Goal: Task Accomplishment & Management: Complete application form

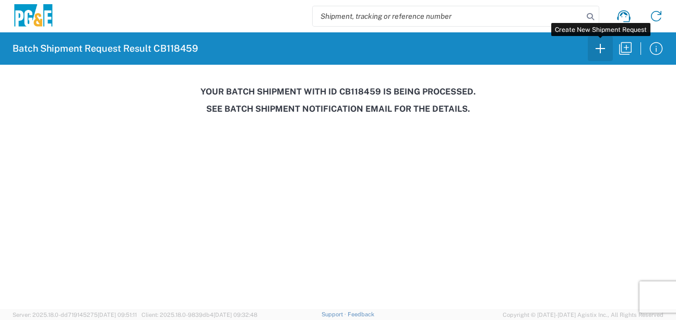
click at [598, 53] on icon "button" at bounding box center [600, 48] width 17 height 17
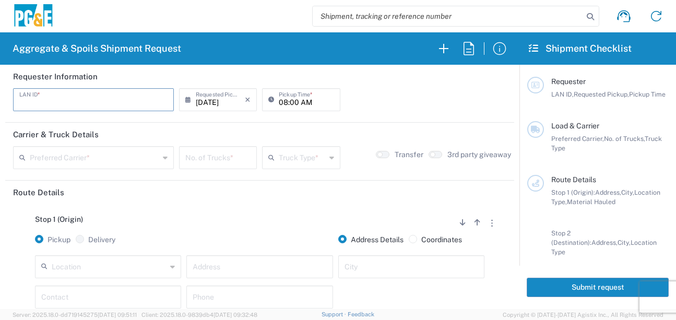
click at [112, 97] on input "text" at bounding box center [93, 99] width 148 height 18
type input "J4AB"
click at [282, 99] on input "08:00 AM" at bounding box center [306, 99] width 55 height 18
click at [288, 100] on input "05:00 AM" at bounding box center [306, 99] width 55 height 18
type input "05:30 AM"
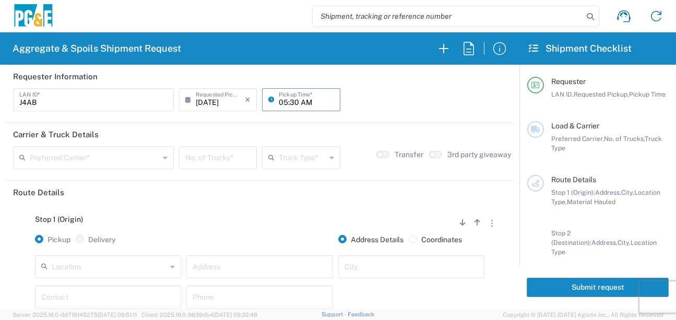
click at [119, 158] on input "text" at bounding box center [94, 157] width 129 height 18
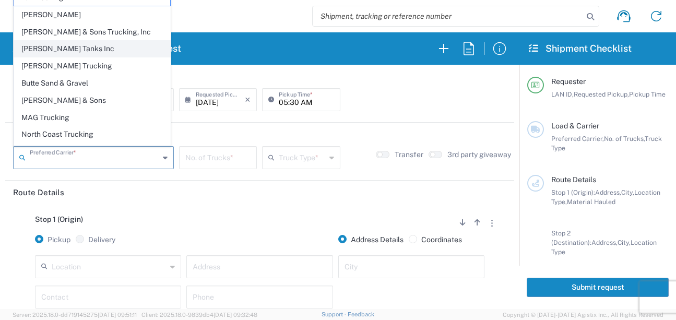
click at [66, 55] on span "[PERSON_NAME] Tanks Inc" at bounding box center [92, 49] width 156 height 16
type input "[PERSON_NAME] Tanks Inc"
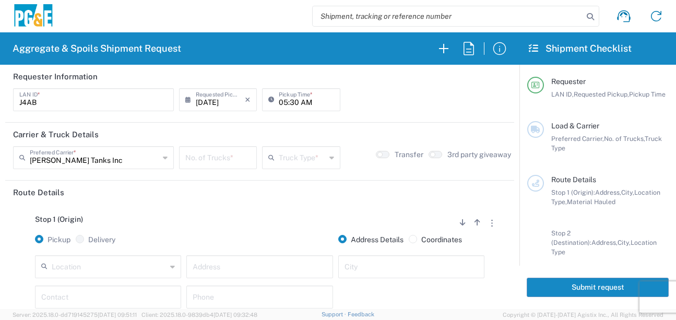
click at [197, 160] on input "number" at bounding box center [217, 157] width 65 height 18
type input "5"
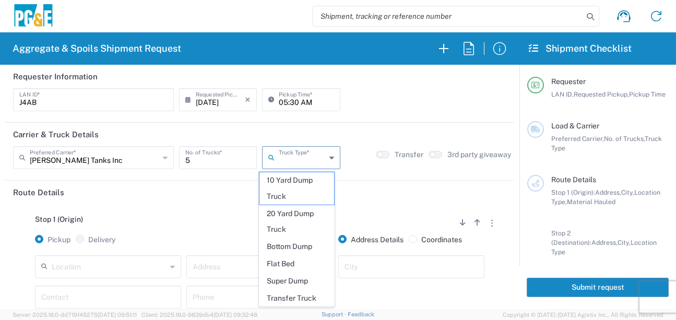
click at [292, 160] on input "text" at bounding box center [302, 157] width 46 height 18
click at [299, 208] on span "20 Yard Dump Truck" at bounding box center [296, 222] width 75 height 32
type input "20 Yard Dump Truck"
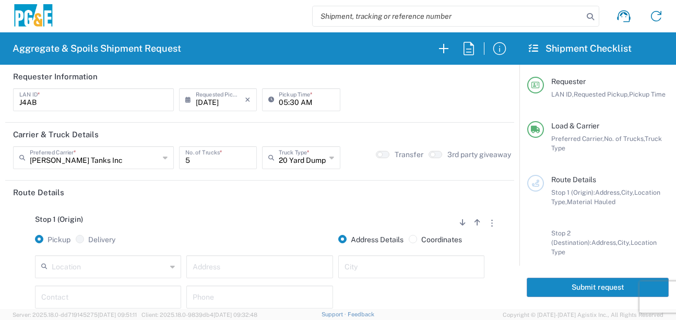
click at [296, 200] on header "Route Details" at bounding box center [259, 192] width 509 height 23
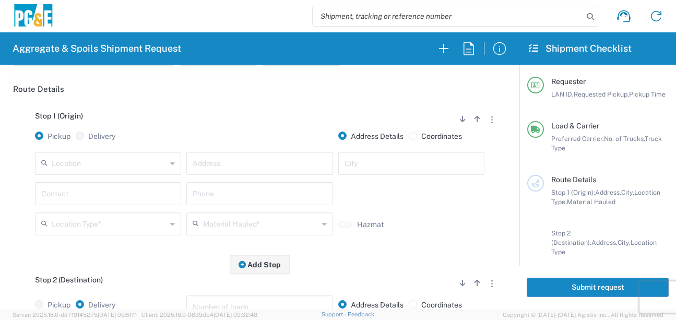
scroll to position [104, 0]
click at [132, 158] on input "text" at bounding box center [109, 161] width 115 height 18
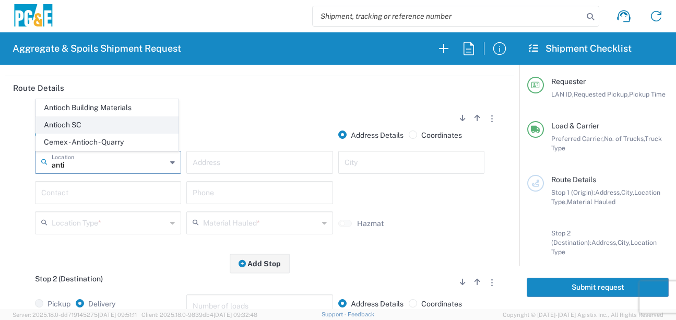
click at [90, 124] on span "Antioch SC" at bounding box center [107, 125] width 141 height 16
type input "Antioch SC"
type input "[STREET_ADDRESS]"
type input "Antioch"
type input "Business No Loading Dock"
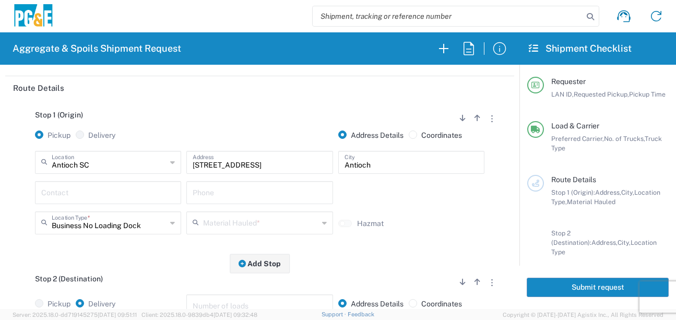
click at [92, 194] on input "text" at bounding box center [108, 192] width 134 height 18
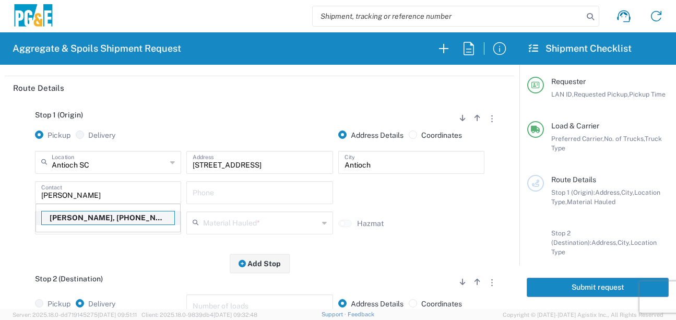
click at [93, 217] on p "[PERSON_NAME], [PHONE_NUMBER]" at bounding box center [108, 217] width 133 height 13
type input "[PERSON_NAME]"
type input "[PHONE_NUMBER]"
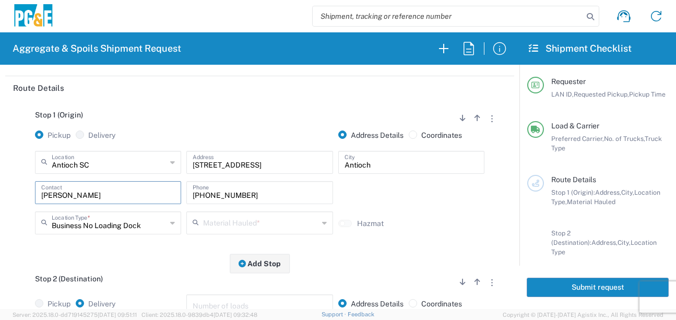
click at [218, 223] on input "text" at bounding box center [260, 222] width 115 height 18
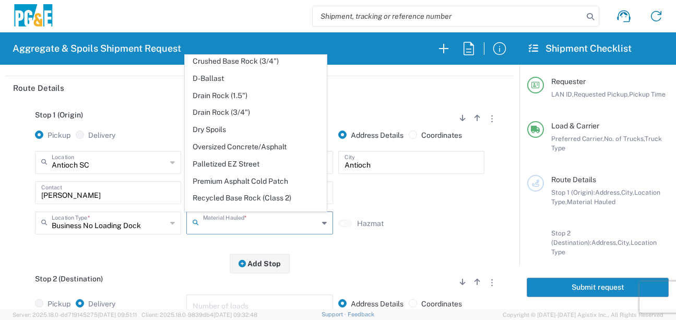
scroll to position [157, 0]
click at [221, 137] on span "Dry Spoils" at bounding box center [255, 129] width 141 height 16
type input "Dry Spoils"
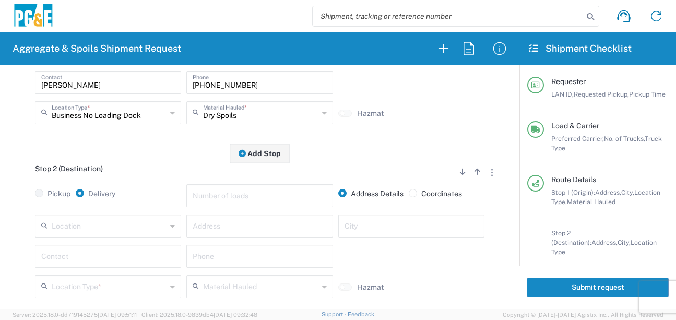
scroll to position [261, 0]
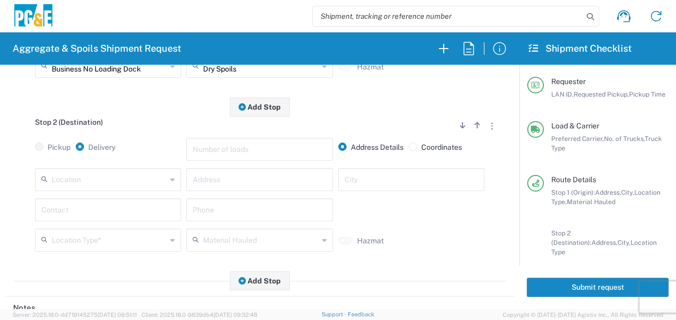
click at [111, 175] on input "text" at bounding box center [109, 179] width 115 height 18
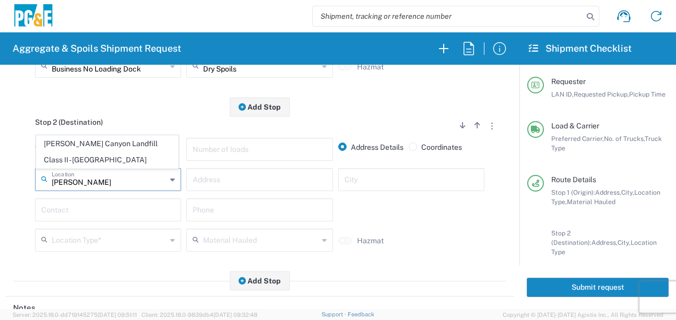
click at [128, 148] on span "[PERSON_NAME] Canyon Landfill Class II - [GEOGRAPHIC_DATA]" at bounding box center [107, 152] width 141 height 32
type input "[PERSON_NAME] Canyon Landfill Class II - [GEOGRAPHIC_DATA]"
type input "[STREET_ADDRESS][PERSON_NAME]"
type input "[GEOGRAPHIC_DATA]"
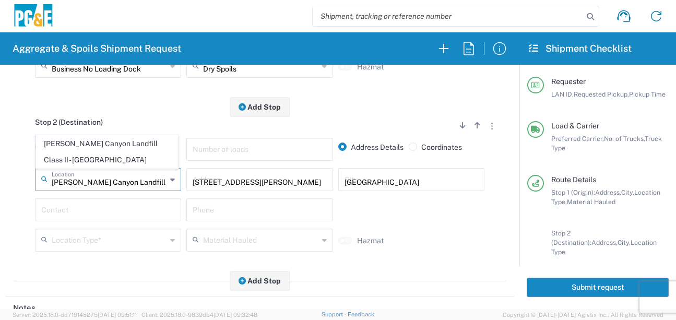
type input "Landfill"
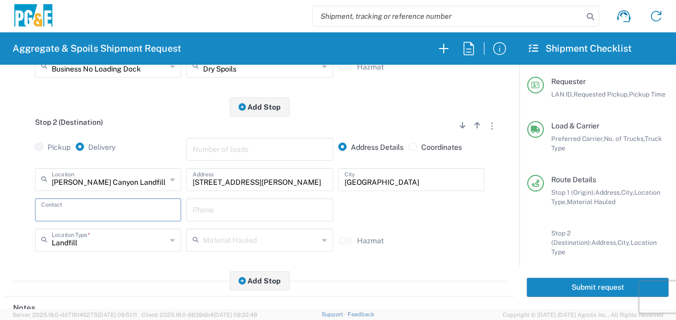
click at [116, 207] on input "text" at bounding box center [108, 209] width 134 height 18
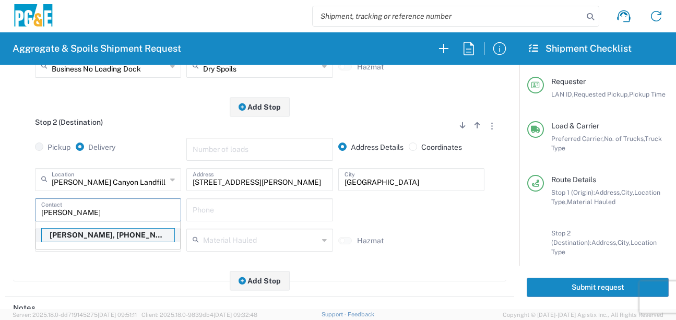
click at [107, 240] on p "[PERSON_NAME], [PHONE_NUMBER]" at bounding box center [108, 235] width 133 height 13
type input "[PERSON_NAME]"
type input "[PHONE_NUMBER]"
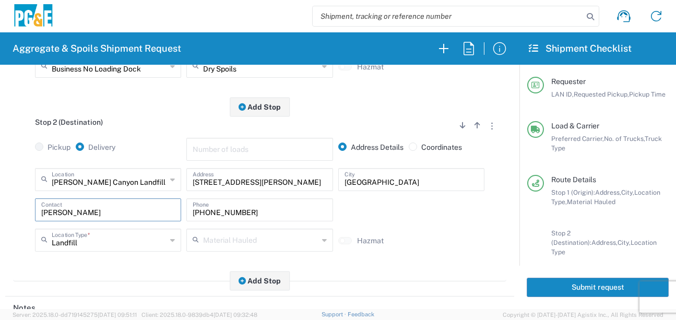
click at [105, 270] on div "Stop 2 (Destination) Add Stop Above Add Stop Below Remove Stop Pickup Delivery …" at bounding box center [259, 194] width 493 height 174
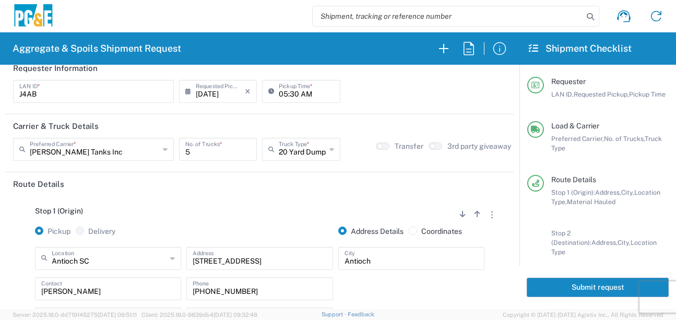
scroll to position [0, 0]
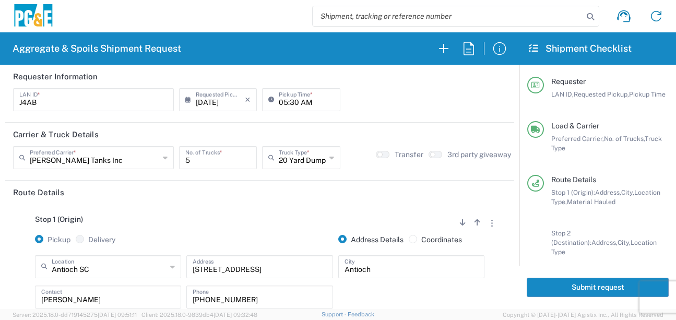
click at [564, 284] on button "Submit request" at bounding box center [598, 287] width 142 height 19
